Goal: Task Accomplishment & Management: Complete application form

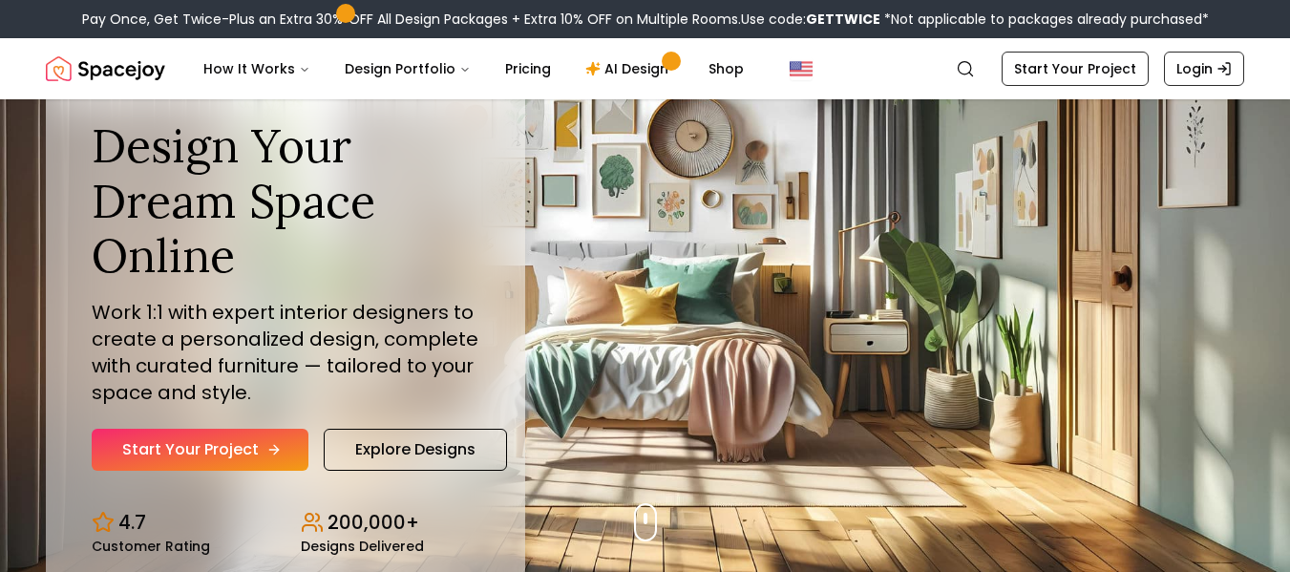
click at [226, 449] on link "Start Your Project" at bounding box center [200, 450] width 217 height 42
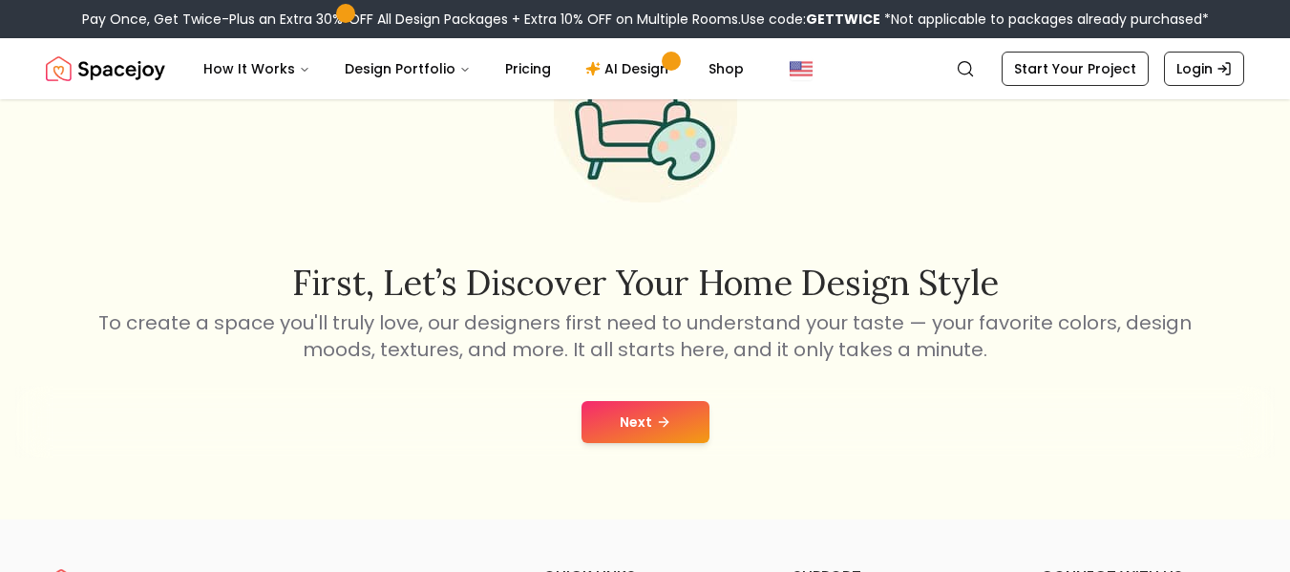
scroll to position [173, 0]
click at [656, 417] on icon at bounding box center [663, 421] width 15 height 15
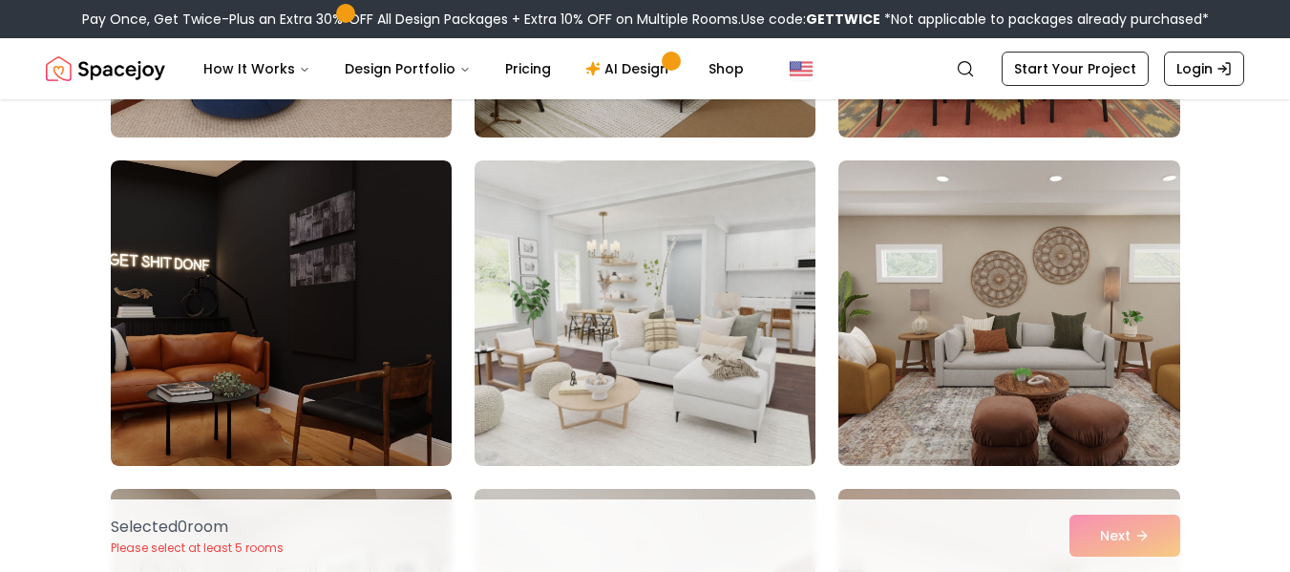
scroll to position [1414, 0]
